Goal: Task Accomplishment & Management: Complete application form

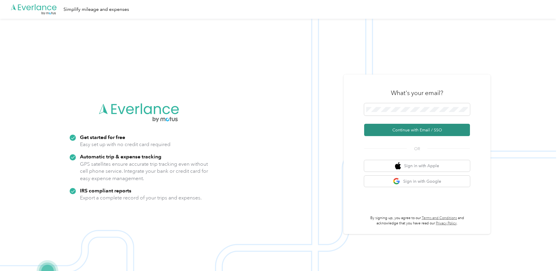
click at [400, 127] on button "Continue with Email / SSO" at bounding box center [417, 130] width 106 height 12
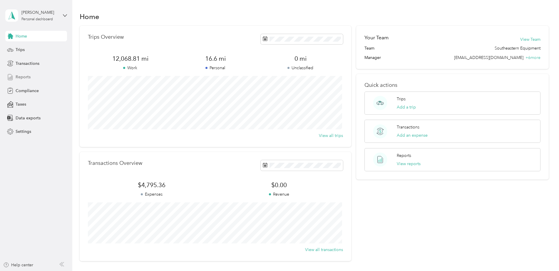
click at [27, 75] on span "Reports" at bounding box center [23, 77] width 15 height 6
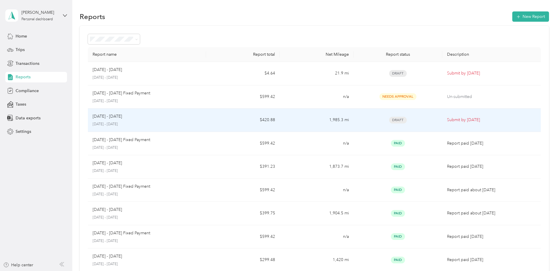
click at [401, 119] on span "Draft" at bounding box center [398, 120] width 18 height 7
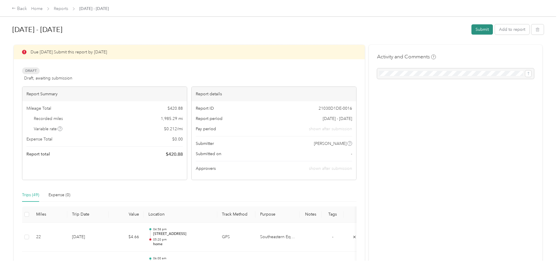
click at [479, 27] on button "Submit" at bounding box center [481, 29] width 21 height 10
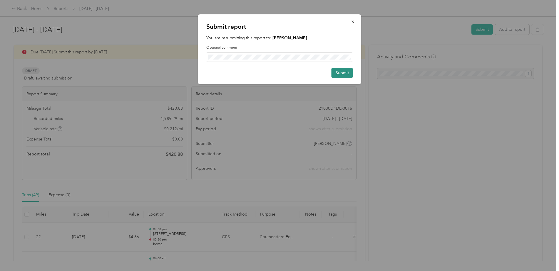
click at [345, 73] on button "Submit" at bounding box center [341, 73] width 21 height 10
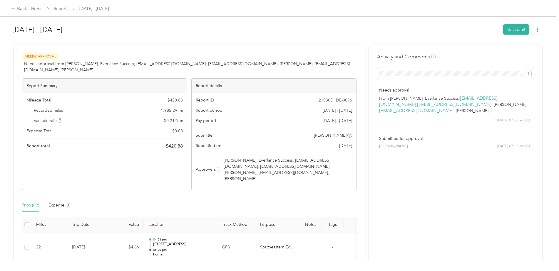
click at [264, 40] on div at bounding box center [277, 42] width 531 height 6
